Goal: Information Seeking & Learning: Learn about a topic

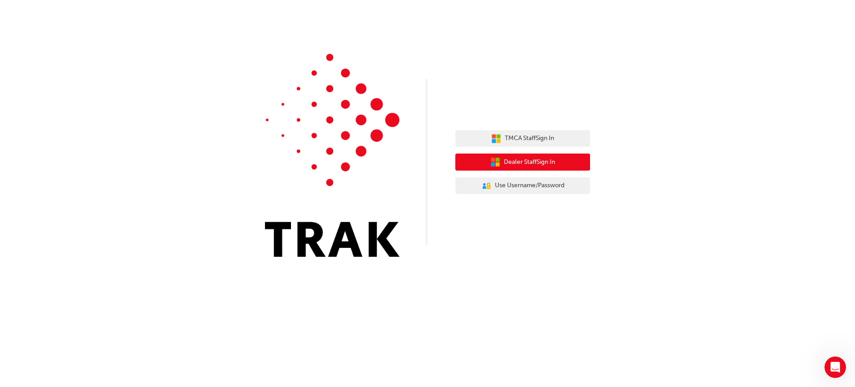
click at [526, 159] on span "Dealer Staff Sign In" at bounding box center [529, 162] width 51 height 10
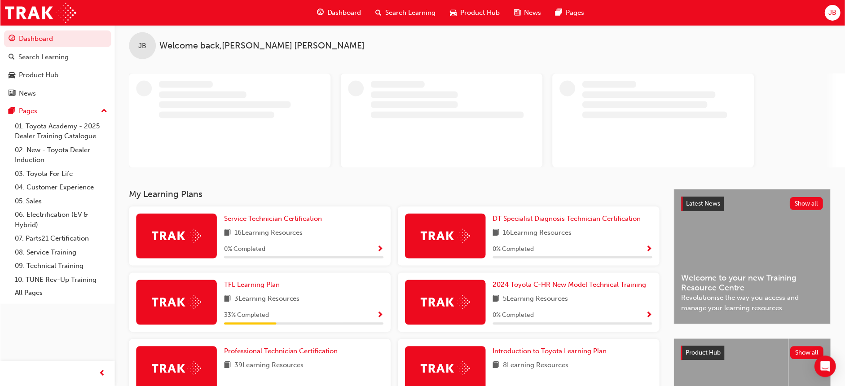
scroll to position [56, 0]
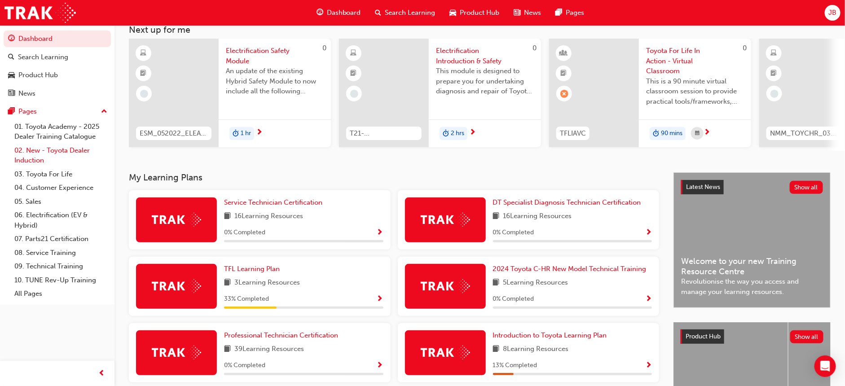
click at [79, 147] on link "02. New - Toyota Dealer Induction" at bounding box center [61, 156] width 100 height 24
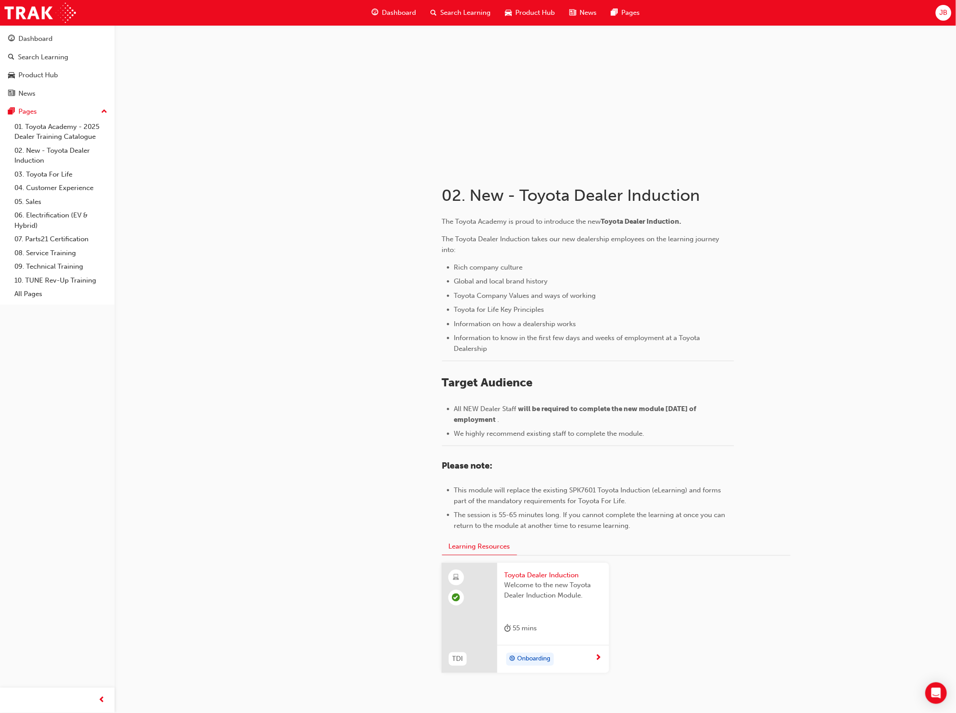
scroll to position [35, 0]
click at [855, 6] on div "JB" at bounding box center [944, 13] width 16 height 16
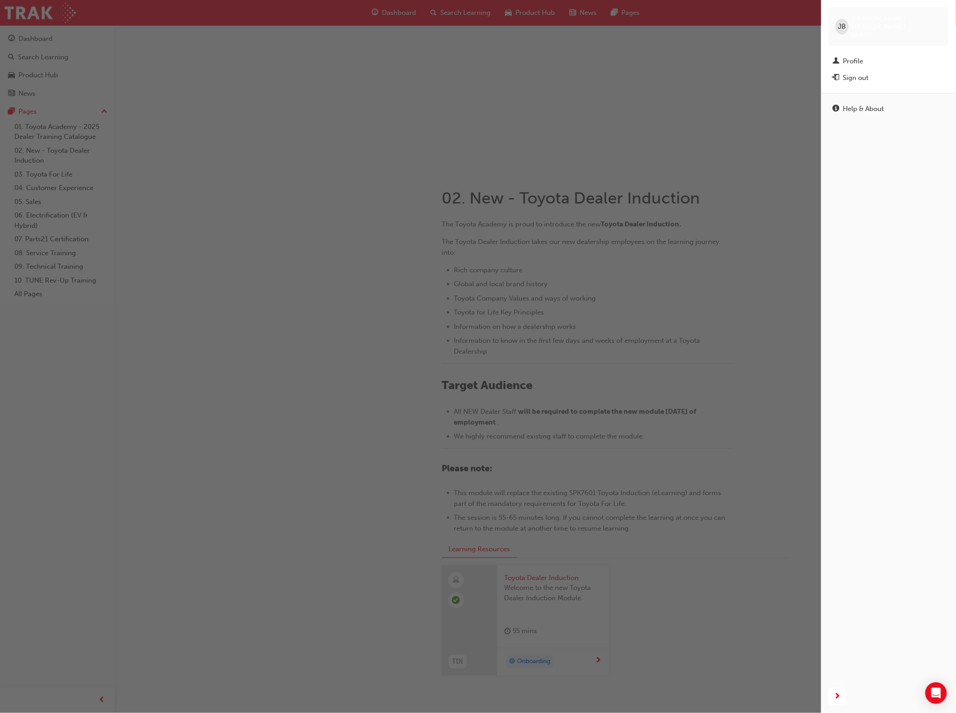
click at [855, 9] on div "[PERSON_NAME] [PERSON_NAME] 658149" at bounding box center [888, 26] width 120 height 39
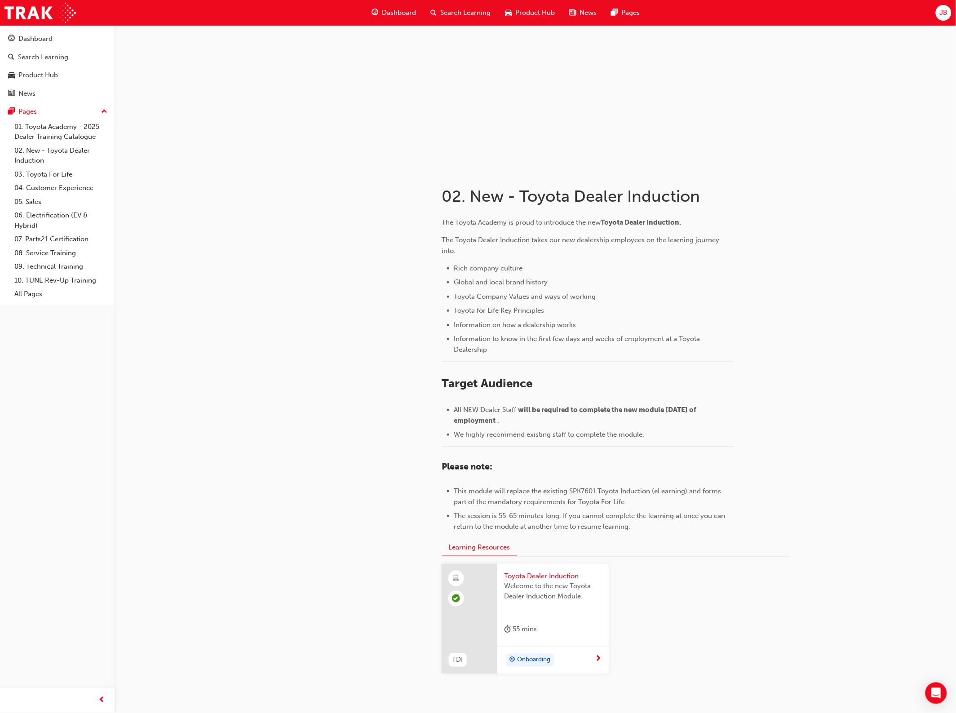
scroll to position [56, 0]
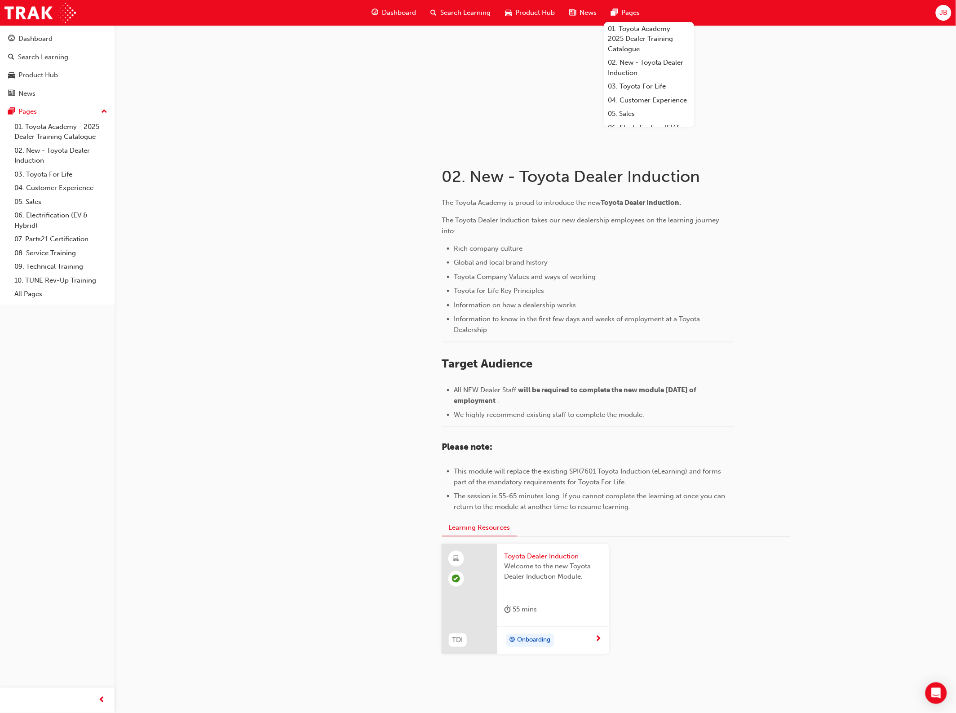
click at [277, 324] on div at bounding box center [347, 423] width 162 height 548
click at [449, 16] on span "Search Learning" at bounding box center [466, 13] width 50 height 10
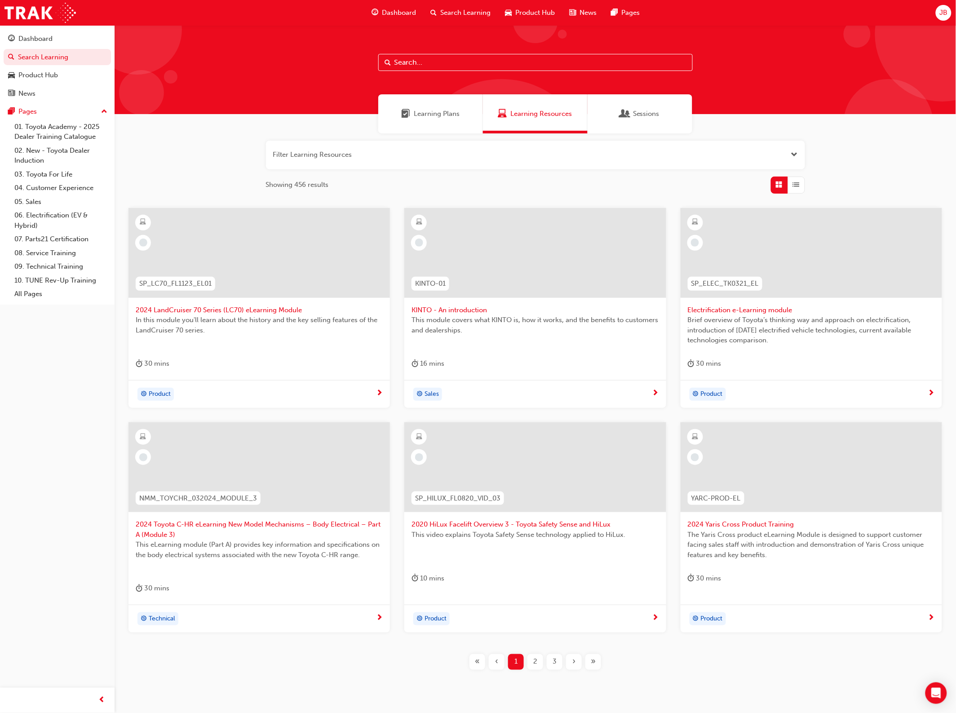
click at [427, 55] on input "text" at bounding box center [535, 62] width 314 height 17
type input "toyota for life"
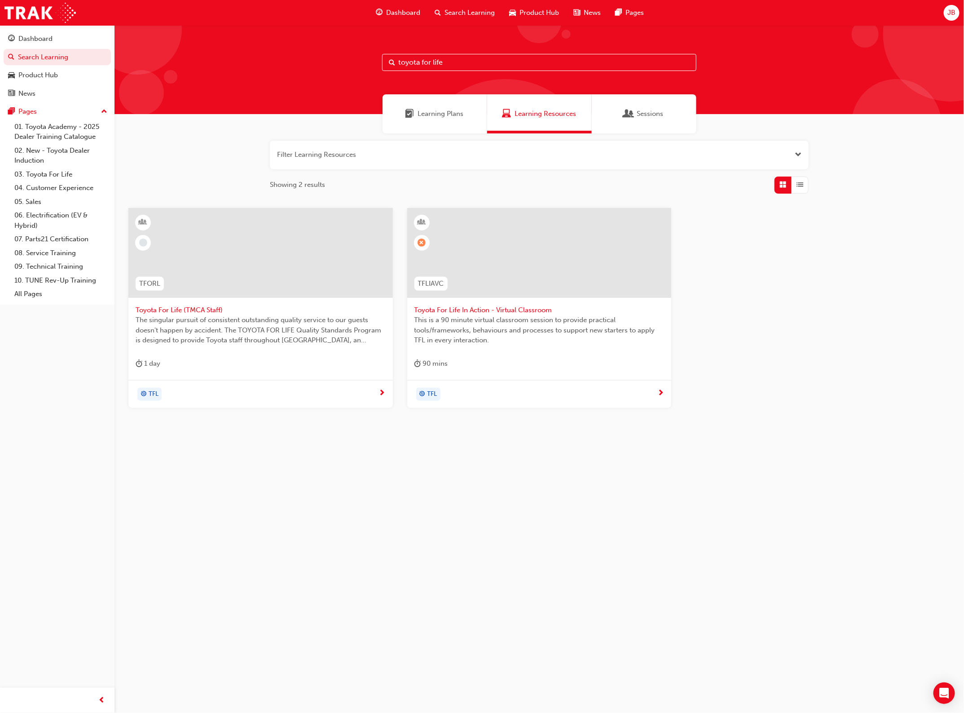
click at [490, 311] on span "Toyota For Life In Action - Virtual Classroom" at bounding box center [540, 310] width 250 height 10
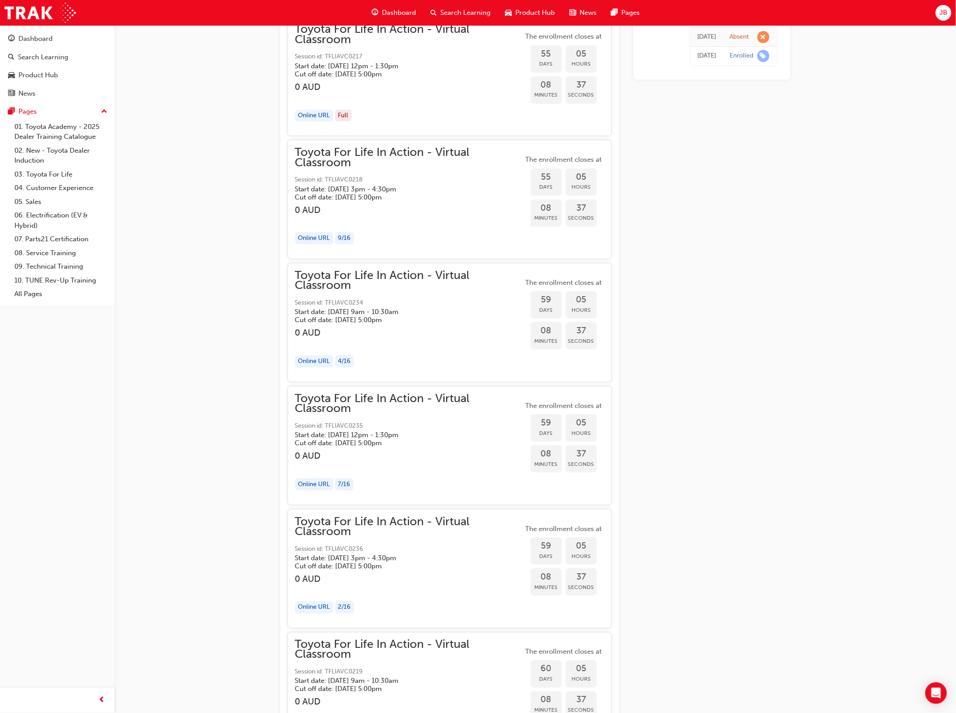
scroll to position [8993, 0]
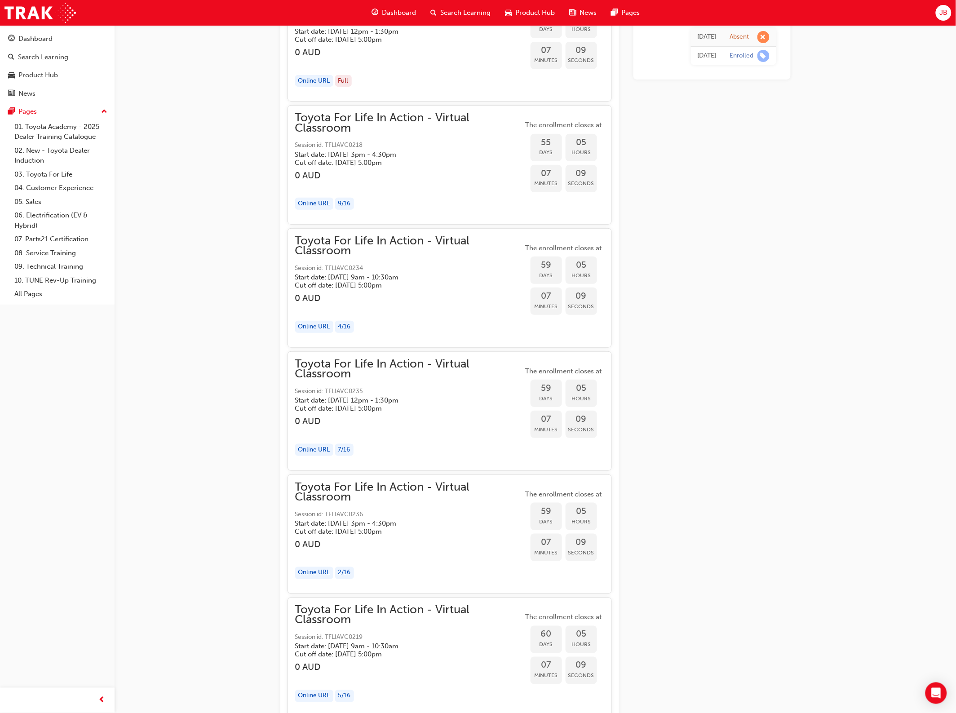
click at [456, 272] on div "Toyota For Life In Action - Virtual Classroom Session id: TFLIAVC0234 Start dat…" at bounding box center [409, 263] width 228 height 54
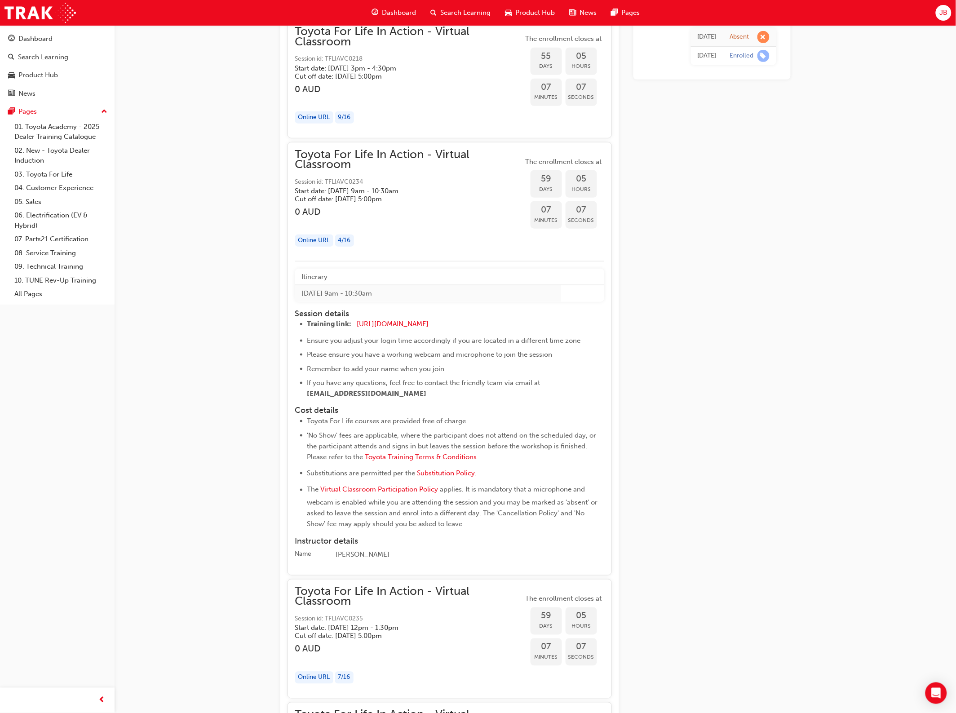
scroll to position [9105, 0]
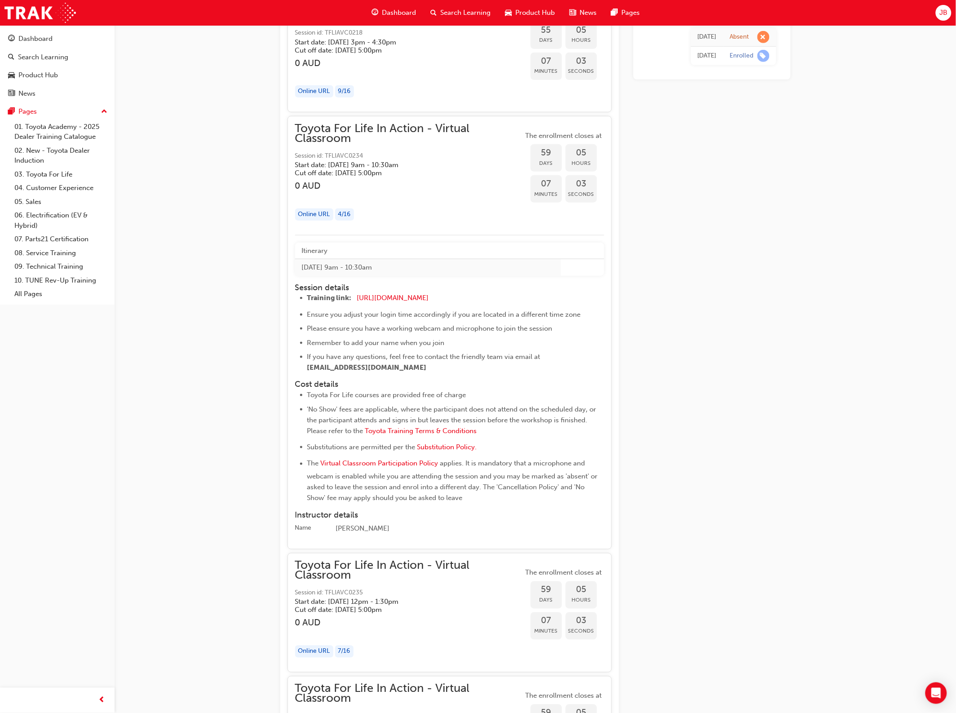
click at [367, 142] on span "Toyota For Life In Action - Virtual Classroom" at bounding box center [409, 134] width 228 height 20
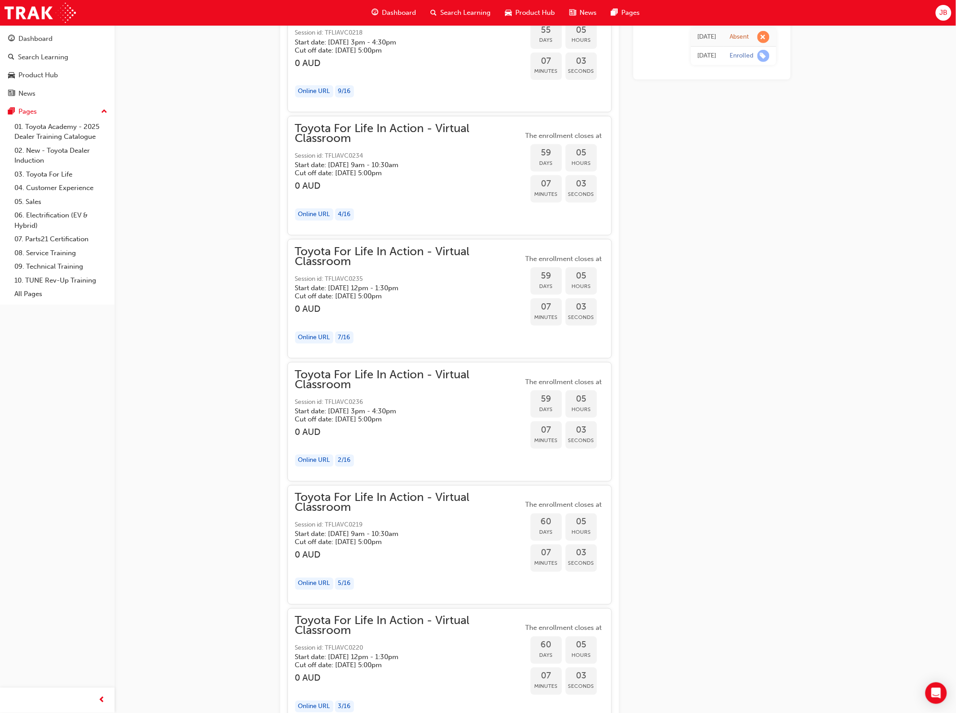
click at [367, 142] on span "Toyota For Life In Action - Virtual Classroom" at bounding box center [409, 134] width 228 height 20
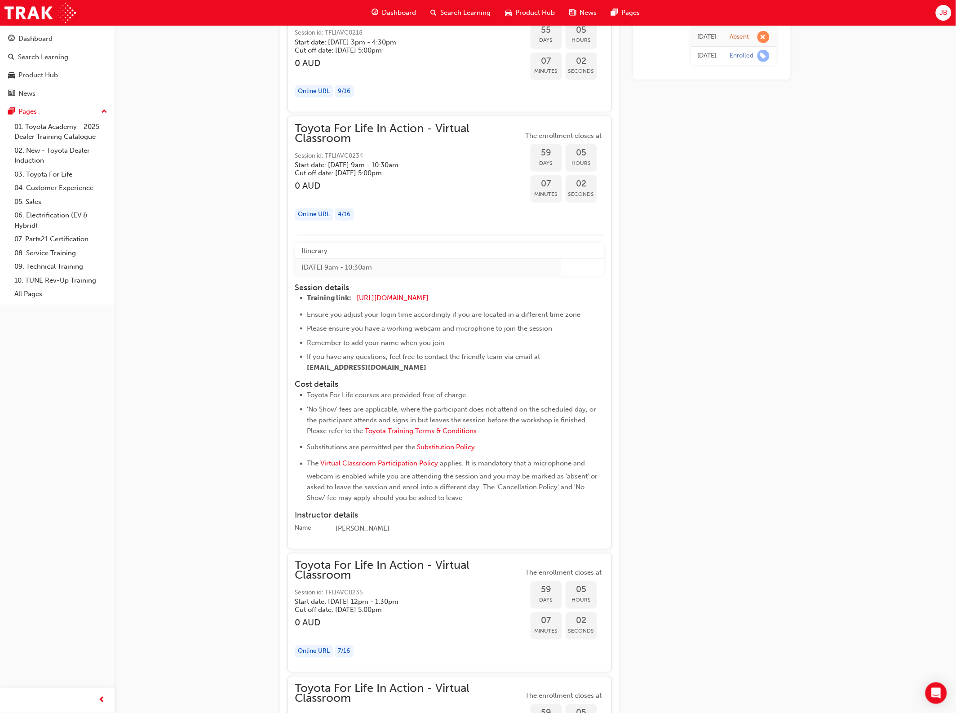
click at [438, 254] on th "Itinerary" at bounding box center [428, 251] width 266 height 17
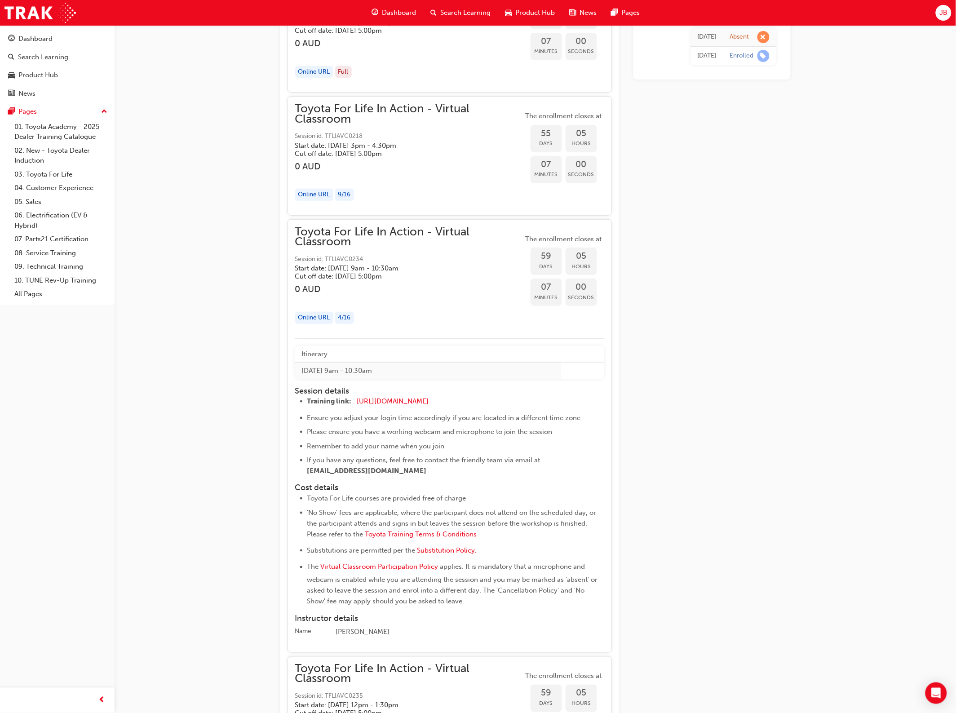
scroll to position [9162, 0]
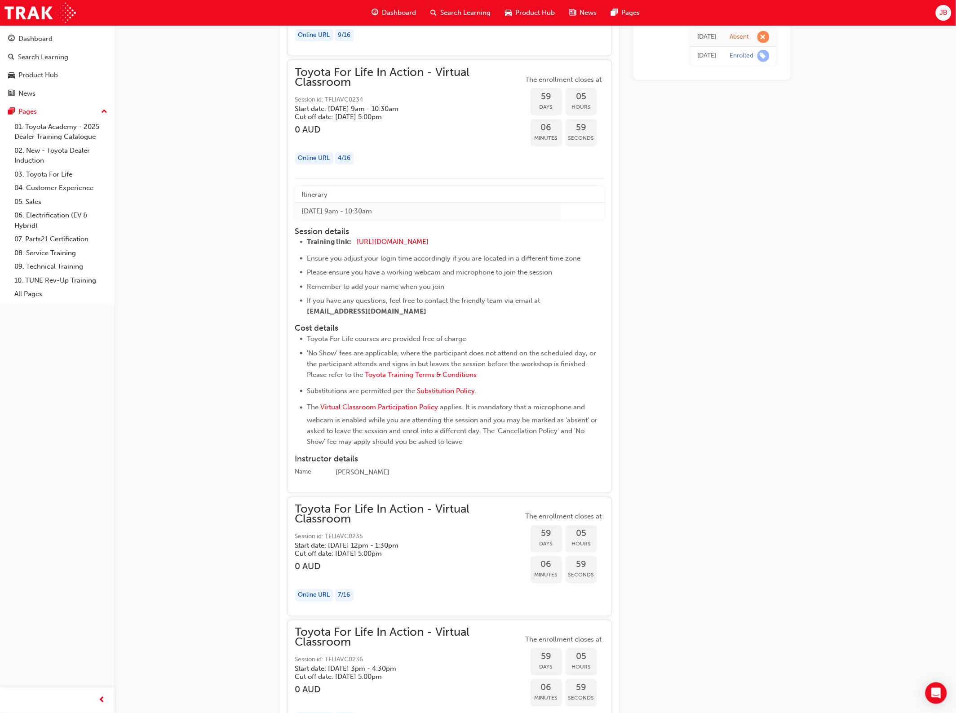
click at [579, 112] on span "Hours" at bounding box center [581, 107] width 31 height 10
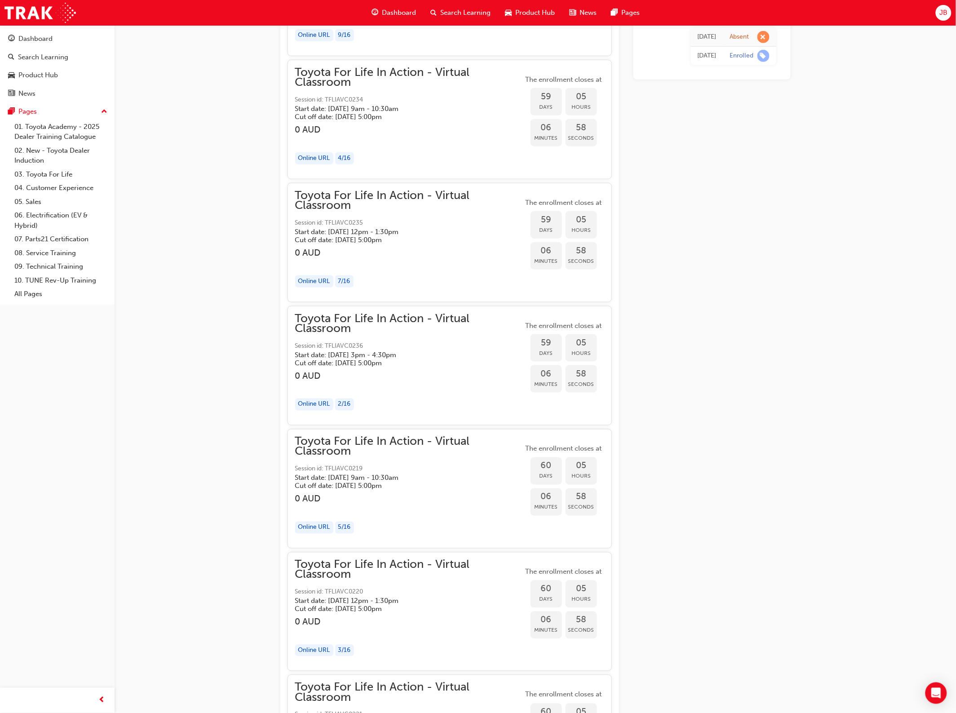
click at [315, 164] on div "Online URL" at bounding box center [314, 158] width 38 height 12
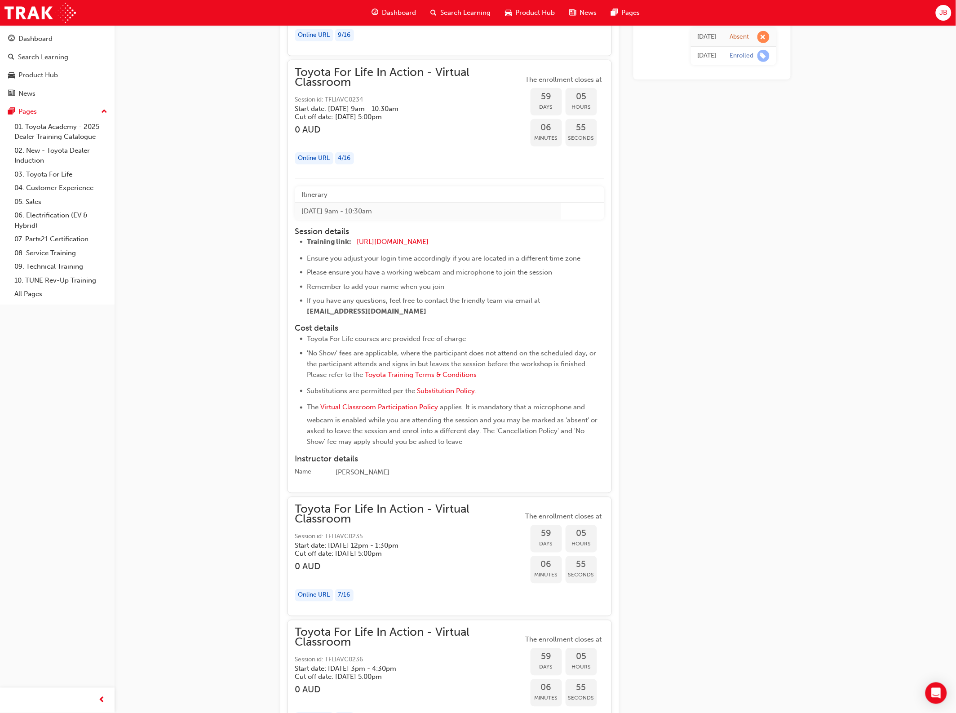
click at [396, 387] on span "applies. It is mandatory that a microphone and webcam is enabled while you are …" at bounding box center [453, 424] width 292 height 43
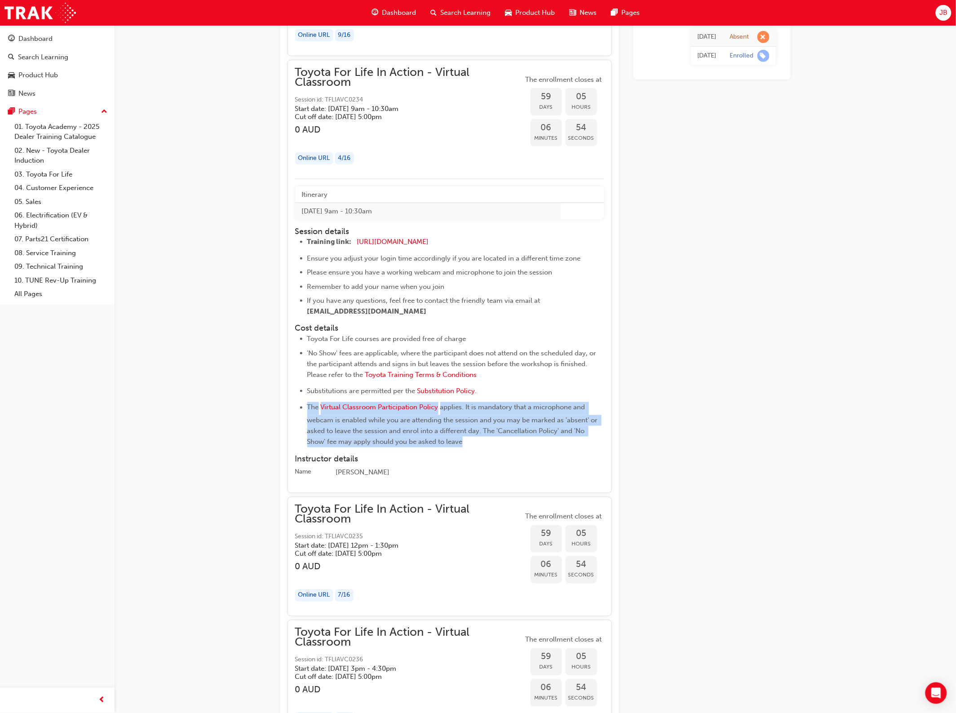
click at [396, 387] on span "applies. It is mandatory that a microphone and webcam is enabled while you are …" at bounding box center [453, 424] width 292 height 43
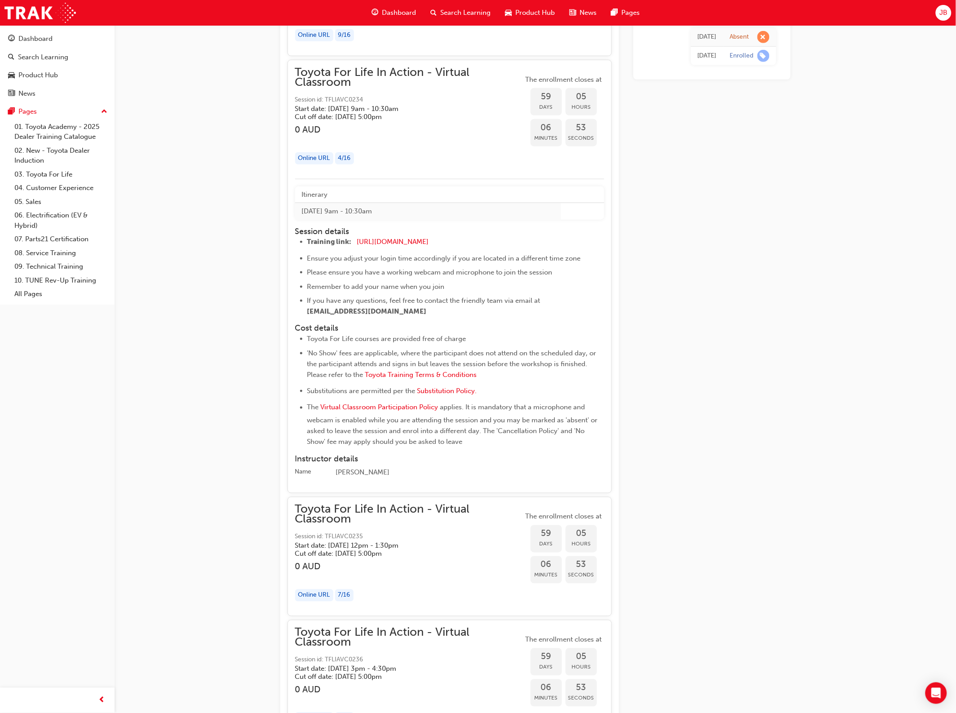
click at [401, 278] on li "Please ensure you have a working webcam and microphone to join the session" at bounding box center [447, 272] width 280 height 11
click at [367, 133] on div "Toyota For Life In Action - Virtual Classroom Session id: TFLIAVC0234 Start dat…" at bounding box center [409, 119] width 228 height 104
